Goal: Transaction & Acquisition: Book appointment/travel/reservation

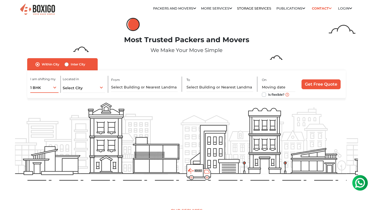
click at [53, 86] on div "1 BHK 1 BHK 2 BHK 3 BHK 3 + BHK FEW ITEMS" at bounding box center [44, 87] width 28 height 11
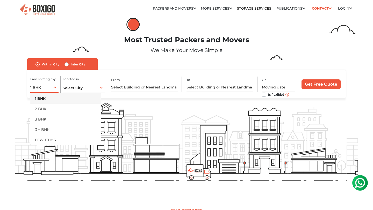
click at [56, 99] on li "1 BHK" at bounding box center [65, 98] width 70 height 10
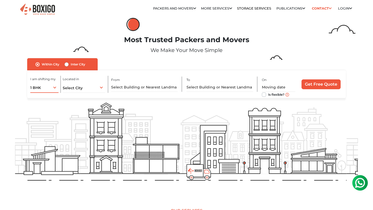
click at [56, 91] on div "1 BHK 1 BHK 2 BHK 3 BHK 3 + BHK FEW ITEMS" at bounding box center [44, 87] width 28 height 11
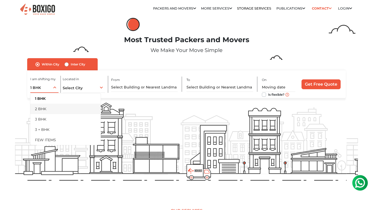
click at [66, 109] on li "2 BHK" at bounding box center [65, 109] width 70 height 10
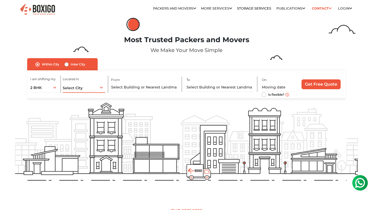
click at [77, 89] on span "Select City" at bounding box center [73, 88] width 20 height 5
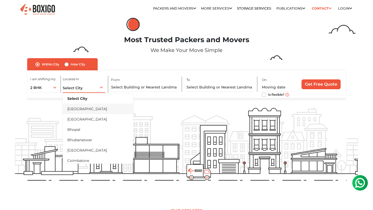
click at [76, 108] on li "[GEOGRAPHIC_DATA]" at bounding box center [98, 109] width 70 height 10
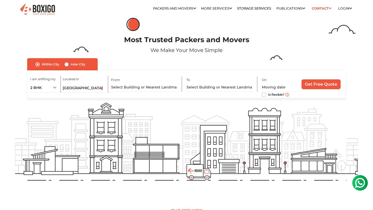
click at [71, 64] on label "Inter City" at bounding box center [78, 64] width 15 height 6
click at [67, 64] on input "Inter City" at bounding box center [66, 63] width 4 height 5
radio input "true"
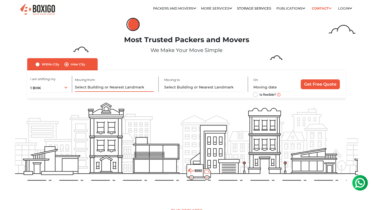
click at [90, 86] on input "text" at bounding box center [114, 87] width 79 height 9
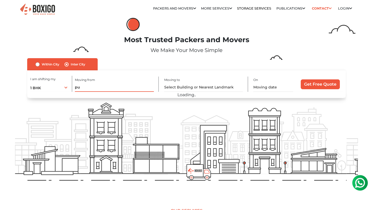
type input "p"
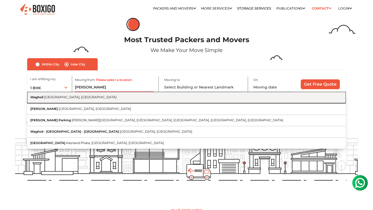
click at [79, 100] on button "Wagholi Pune, Maharashtra" at bounding box center [186, 97] width 319 height 11
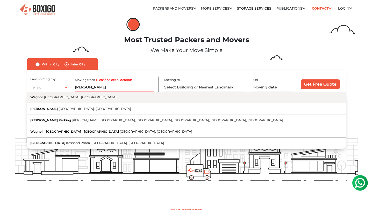
type input "Wagholi, Pune, Maharashtra"
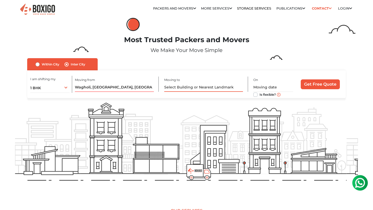
click at [208, 91] on input "text" at bounding box center [203, 87] width 79 height 9
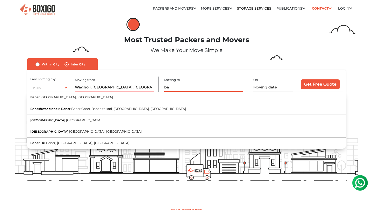
type input "b"
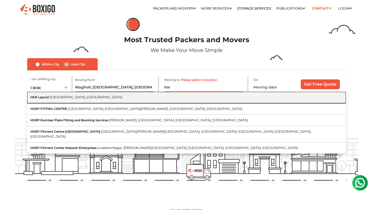
click at [201, 102] on button "HSR Layout Bengaluru, Karnataka" at bounding box center [186, 97] width 319 height 11
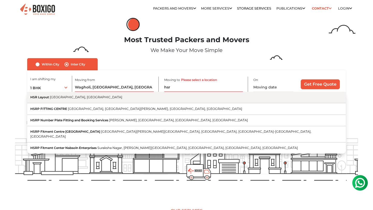
type input "HSR Layout, Bengaluru, Karnataka"
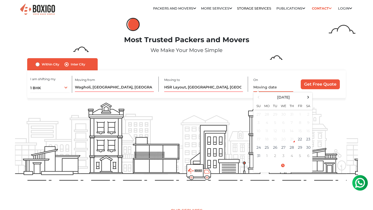
click at [259, 89] on input "text" at bounding box center [273, 87] width 40 height 9
click at [274, 76] on div "I am shifting my 1 BHK 2 BHK 3 BHK 3 + BHK FEW ITEMS 1 BHK 1 BHK 2 BHK 3 BHK 3 …" at bounding box center [186, 84] width 319 height 28
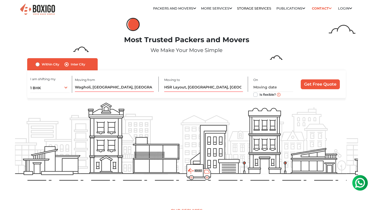
click at [259, 94] on label "Is flexible?" at bounding box center [267, 94] width 16 height 5
click at [256, 94] on input "Is flexible?" at bounding box center [255, 94] width 4 height 5
checkbox input "true"
click at [315, 84] on input "Get Free Quote" at bounding box center [320, 84] width 39 height 10
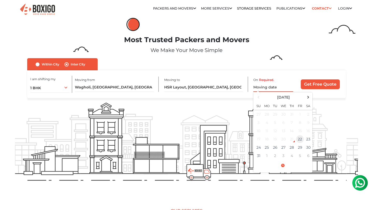
drag, startPoint x: 286, startPoint y: 146, endPoint x: 297, endPoint y: 141, distance: 11.9
click at [297, 141] on tbody "27 28 29 30 31 1 2 3 4 5 6 7 8 9 10 11 12 13 14 15 16 17 18 19 20 21 22 23 24 2…" at bounding box center [283, 135] width 58 height 50
click at [293, 144] on td "28" at bounding box center [291, 147] width 8 height 8
type input "08/28/2025 12:00 AM"
click at [316, 87] on input "Get Free Quote" at bounding box center [320, 84] width 39 height 10
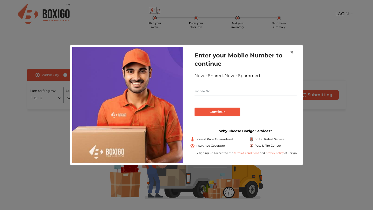
click at [241, 91] on input "text" at bounding box center [245, 91] width 102 height 8
type input "8975523109"
click at [194, 108] on button "Continue" at bounding box center [217, 112] width 46 height 9
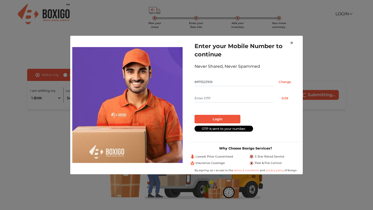
click at [244, 99] on input "text" at bounding box center [233, 98] width 78 height 8
type input "3042"
click at [194, 115] on button "Login" at bounding box center [217, 119] width 46 height 9
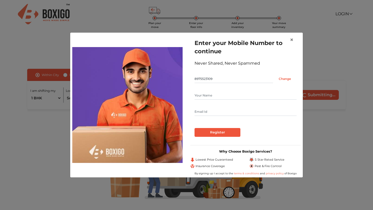
click at [290, 92] on input "text" at bounding box center [245, 95] width 102 height 8
type input "Ashish Rathod"
click at [220, 131] on input "Register" at bounding box center [217, 132] width 46 height 9
type input "rathodashish00007@gmail.com"
click at [194, 128] on input "Register" at bounding box center [217, 132] width 46 height 9
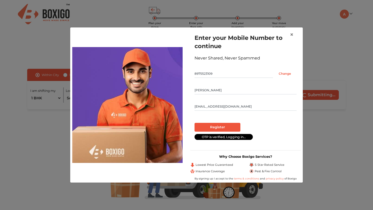
radio input "false"
radio input "true"
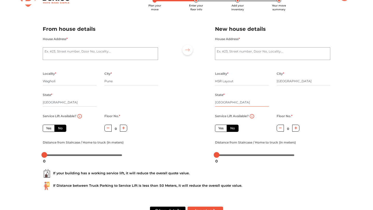
scroll to position [20, 0]
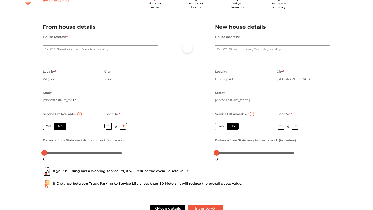
click at [215, 85] on div "Locality * HSR Layout" at bounding box center [242, 78] width 54 height 21
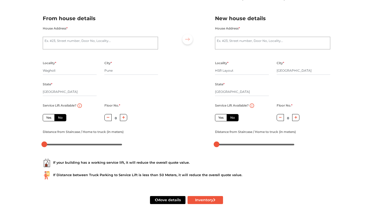
scroll to position [35, 0]
